Goal: Task Accomplishment & Management: Use online tool/utility

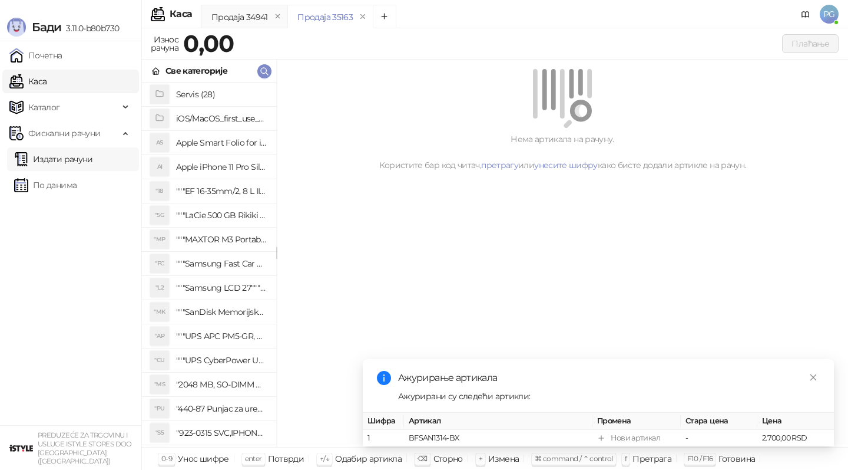
click at [93, 153] on link "Издати рачуни" at bounding box center [53, 159] width 79 height 24
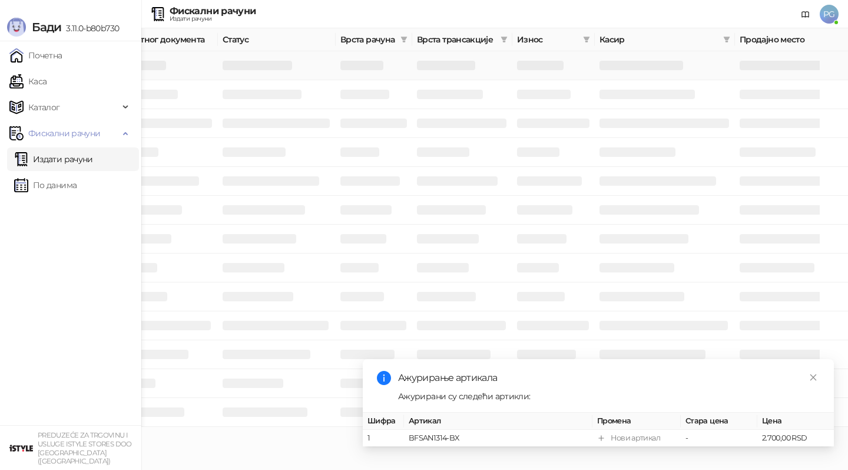
scroll to position [0, 354]
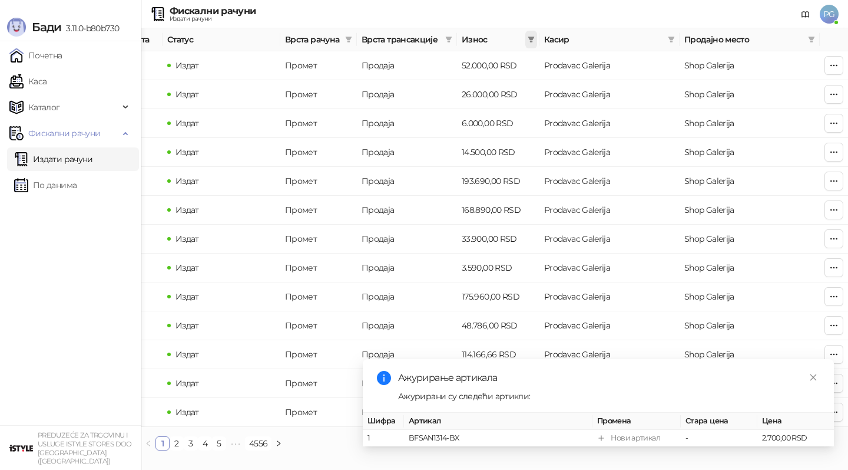
click at [527, 39] on span at bounding box center [532, 40] width 12 height 18
type input "****"
click at [480, 58] on input at bounding box center [491, 62] width 82 height 13
type input "****"
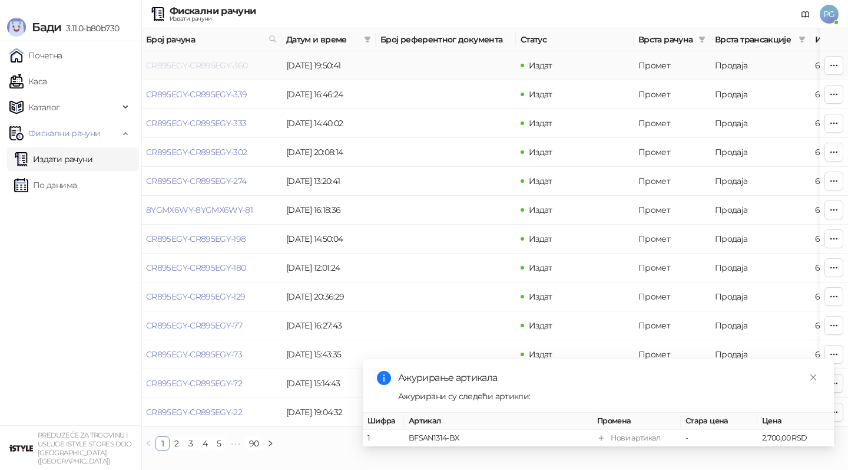
click at [181, 65] on link "CR895EGY-CR895EGY-360" at bounding box center [197, 65] width 102 height 11
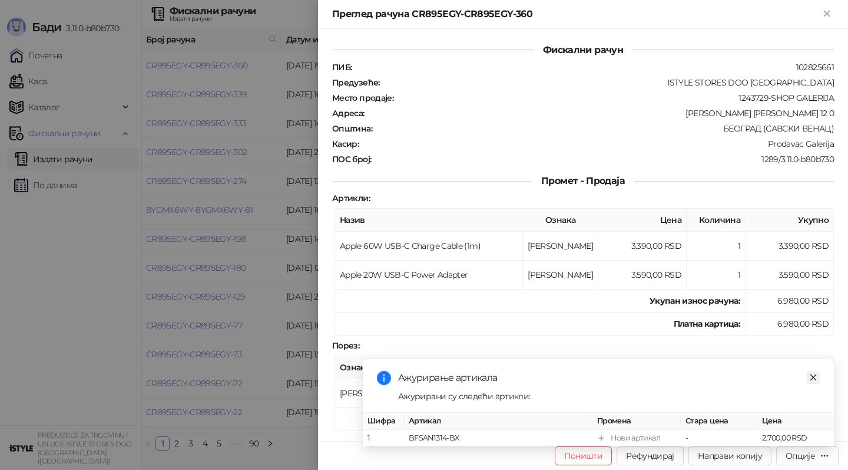
click at [813, 372] on link "Close" at bounding box center [813, 377] width 13 height 13
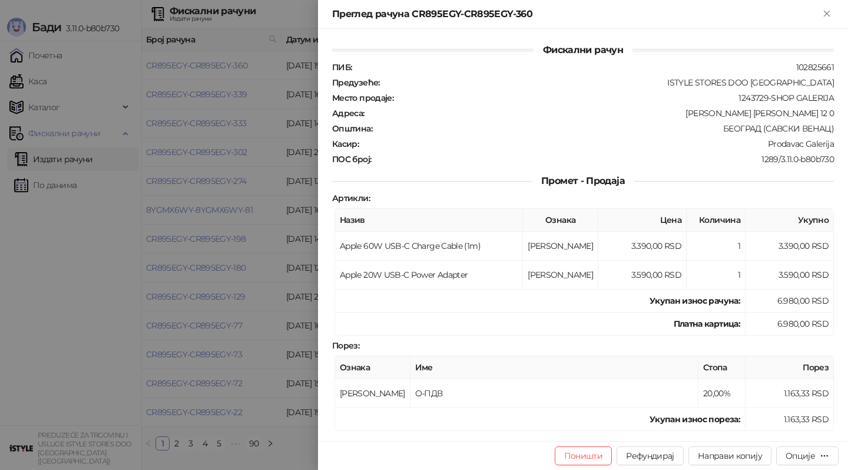
click at [256, 178] on div at bounding box center [424, 235] width 848 height 470
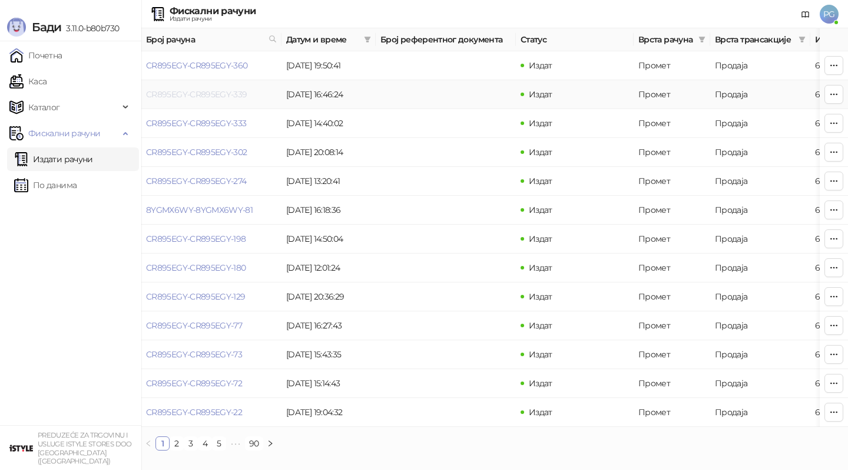
click at [207, 92] on link "CR895EGY-CR895EGY-339" at bounding box center [196, 94] width 101 height 11
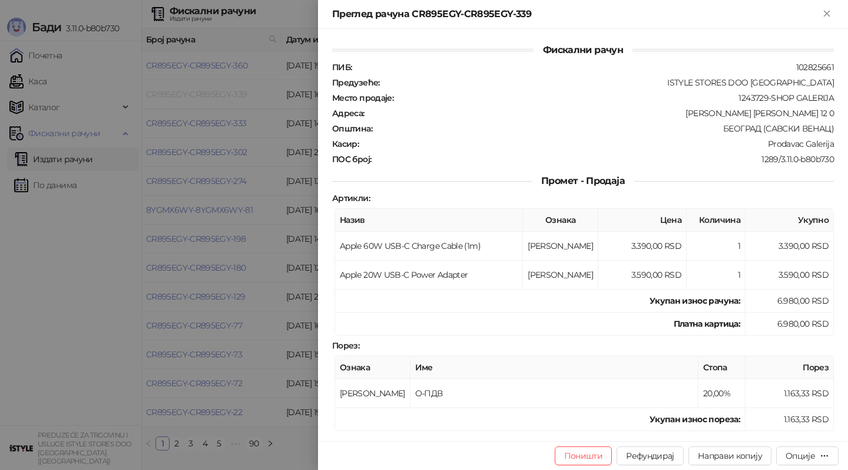
click at [207, 92] on div at bounding box center [424, 235] width 848 height 470
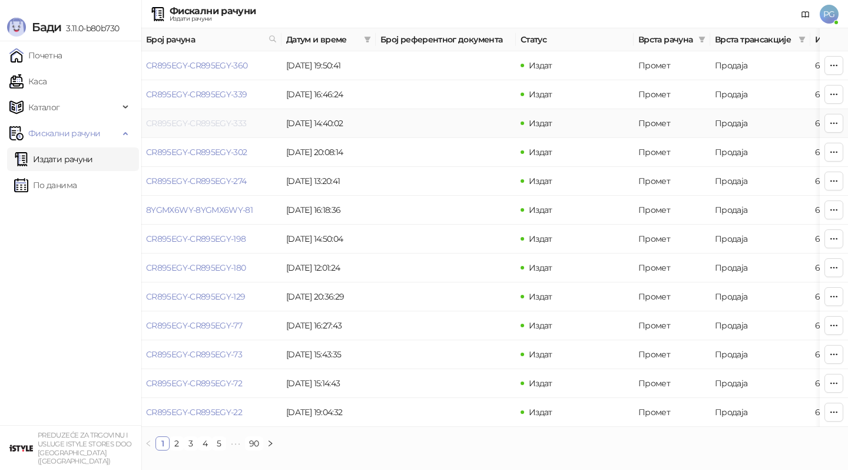
click at [200, 121] on link "CR895EGY-CR895EGY-333" at bounding box center [196, 123] width 101 height 11
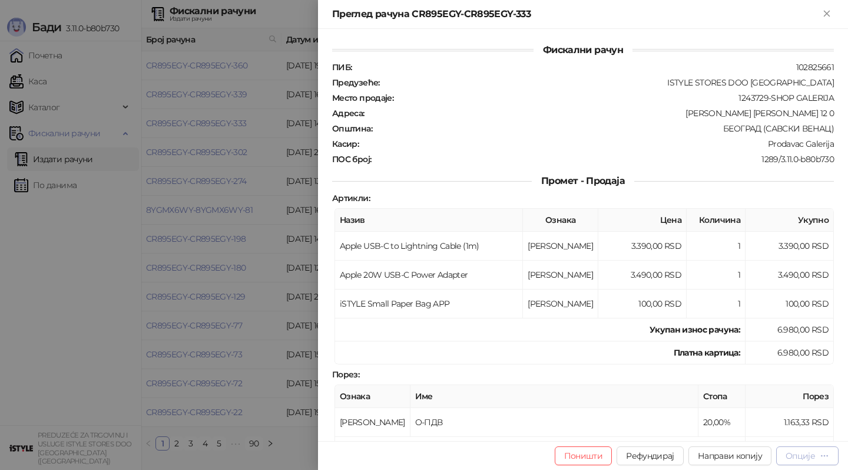
click at [800, 456] on div "Опције" at bounding box center [800, 455] width 29 height 11
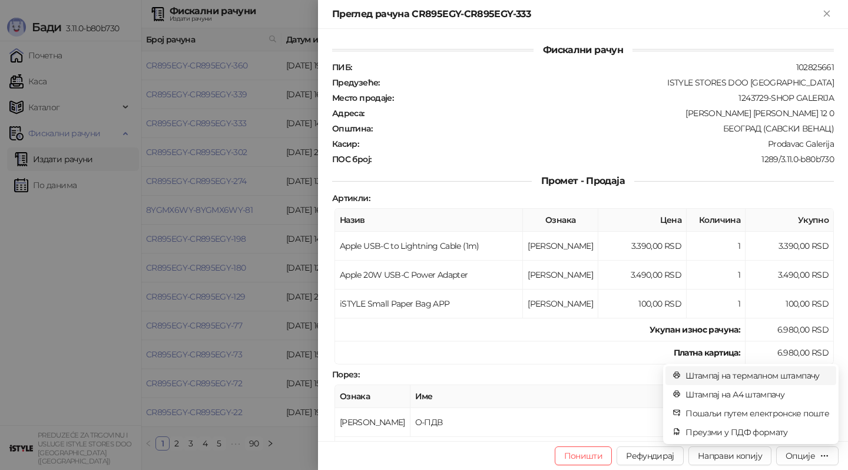
click at [771, 373] on span "Штампај на термалном штампачу" at bounding box center [758, 375] width 144 height 13
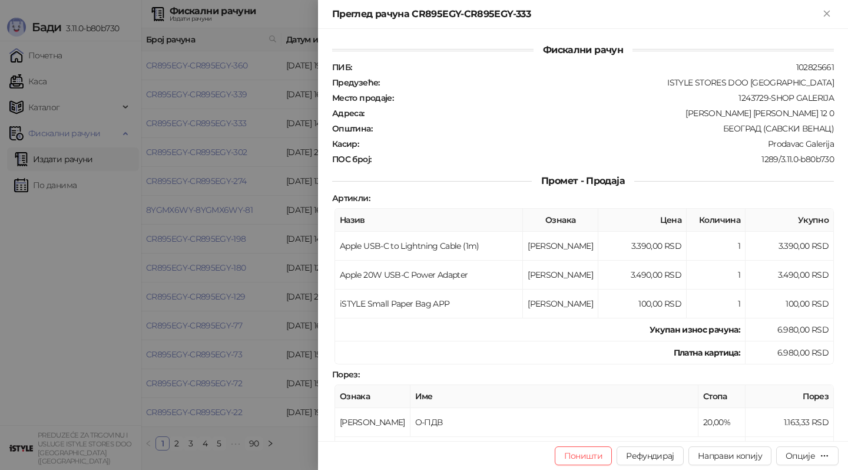
click at [147, 184] on div at bounding box center [424, 235] width 848 height 470
